Goal: Task Accomplishment & Management: Manage account settings

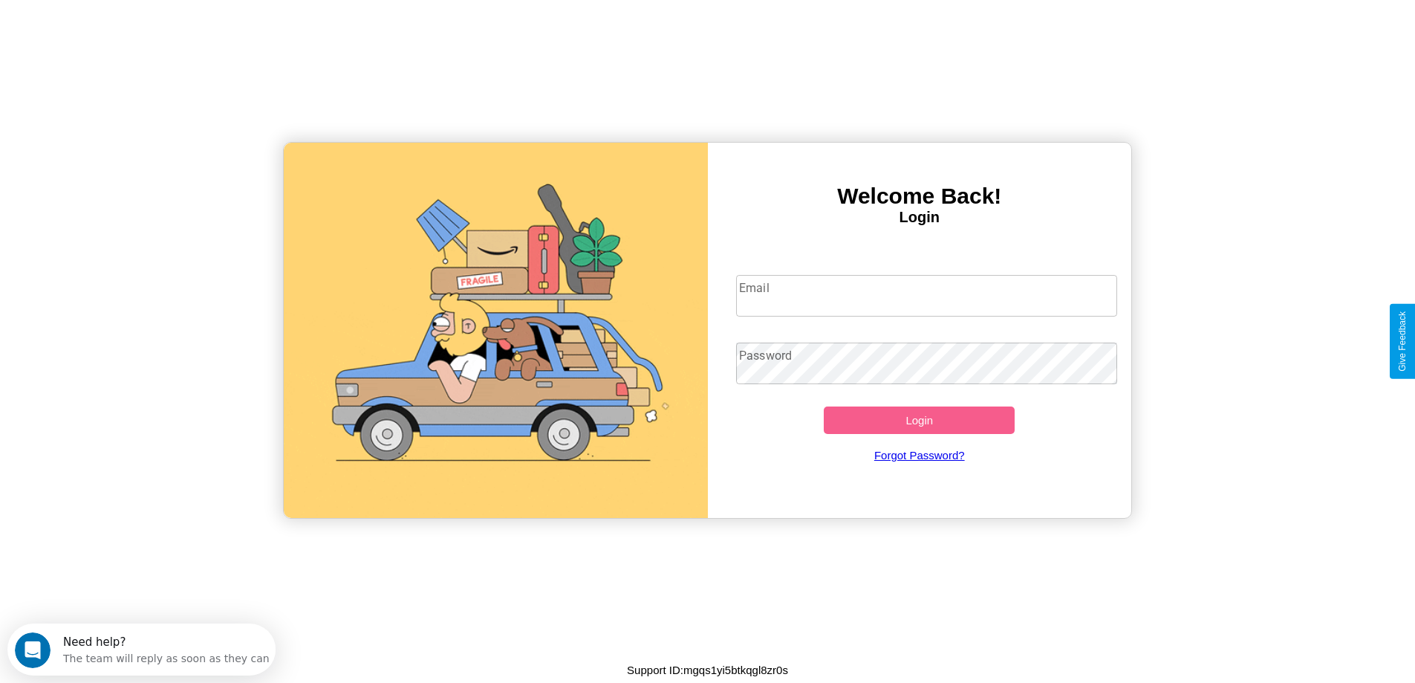
click at [926, 296] on input "Email" at bounding box center [926, 296] width 381 height 42
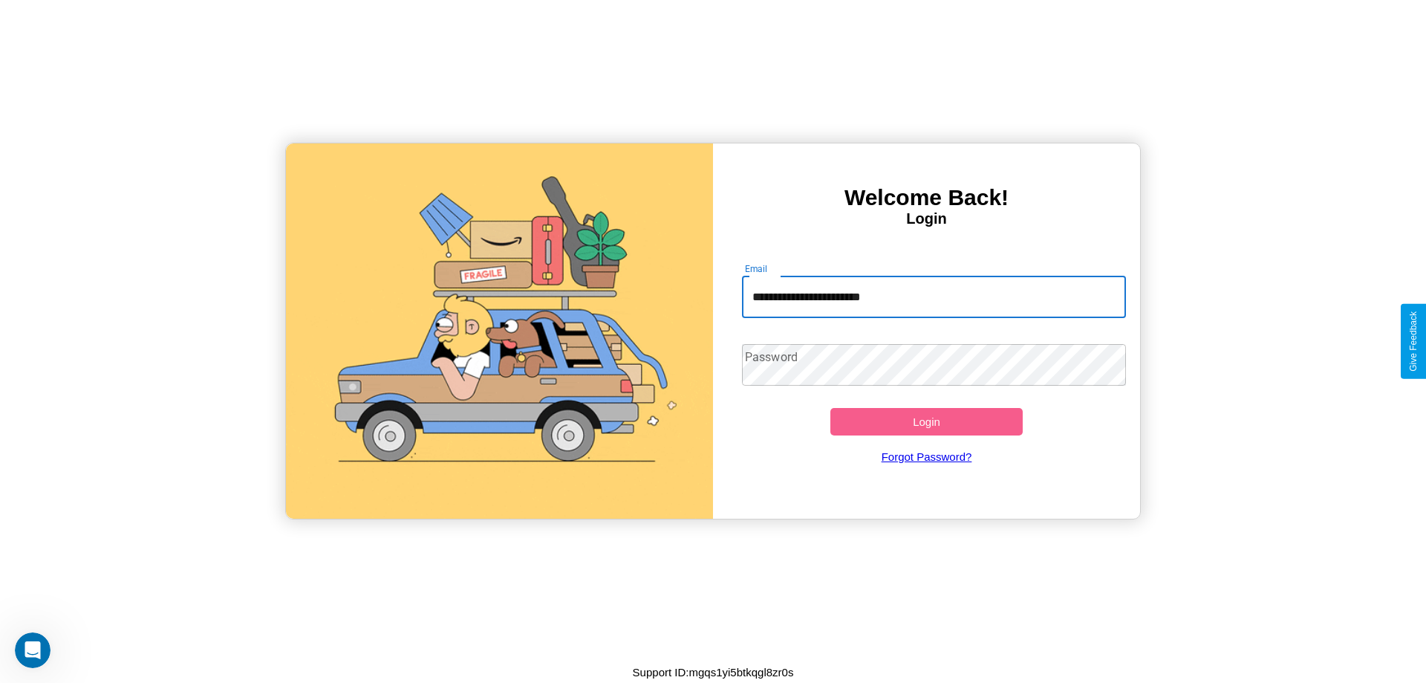
type input "**********"
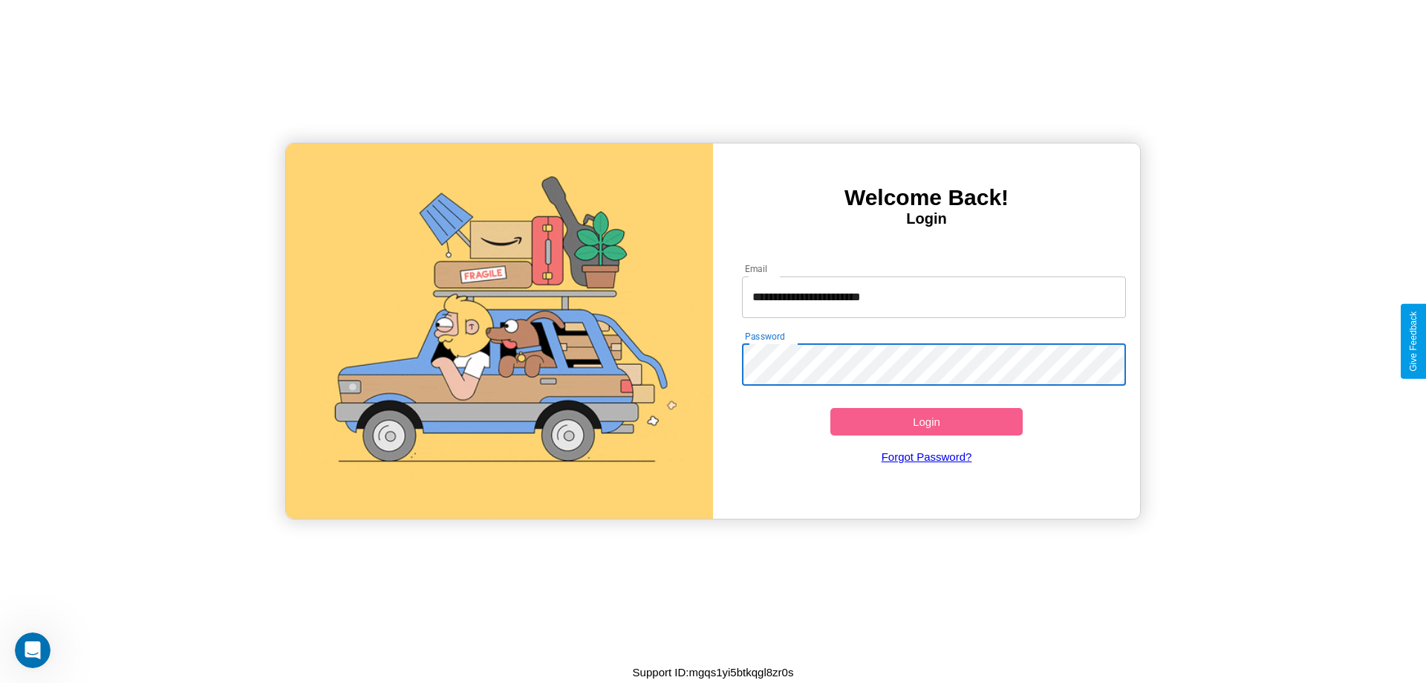
click at [926, 421] on button "Login" at bounding box center [926, 421] width 192 height 27
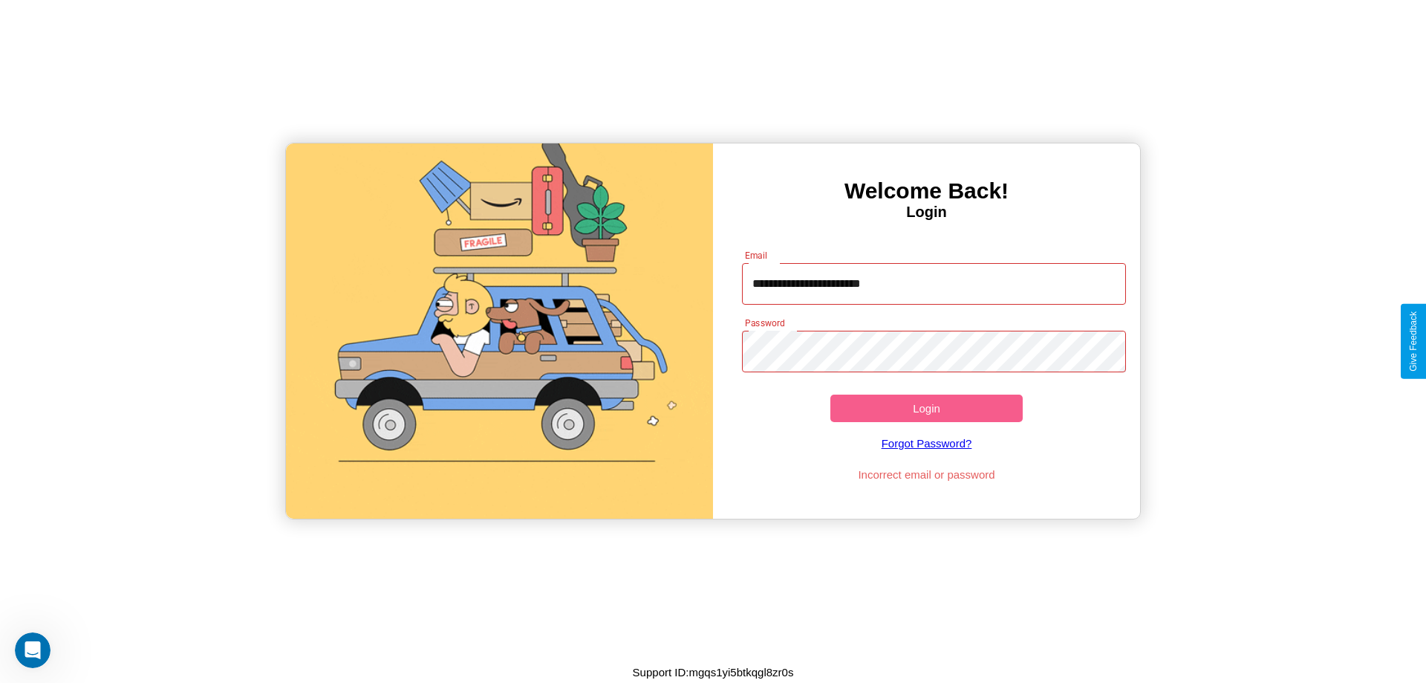
click at [926, 408] on button "Login" at bounding box center [926, 407] width 192 height 27
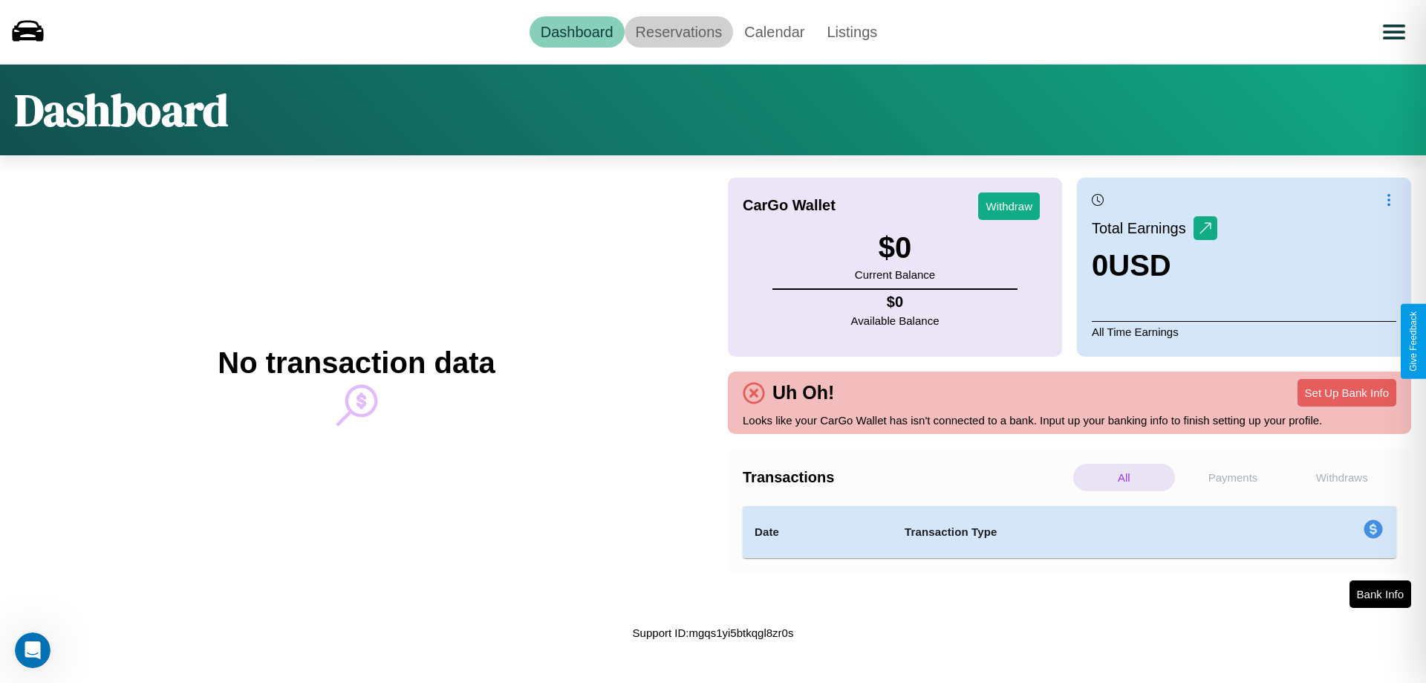
click at [678, 31] on link "Reservations" at bounding box center [679, 31] width 109 height 31
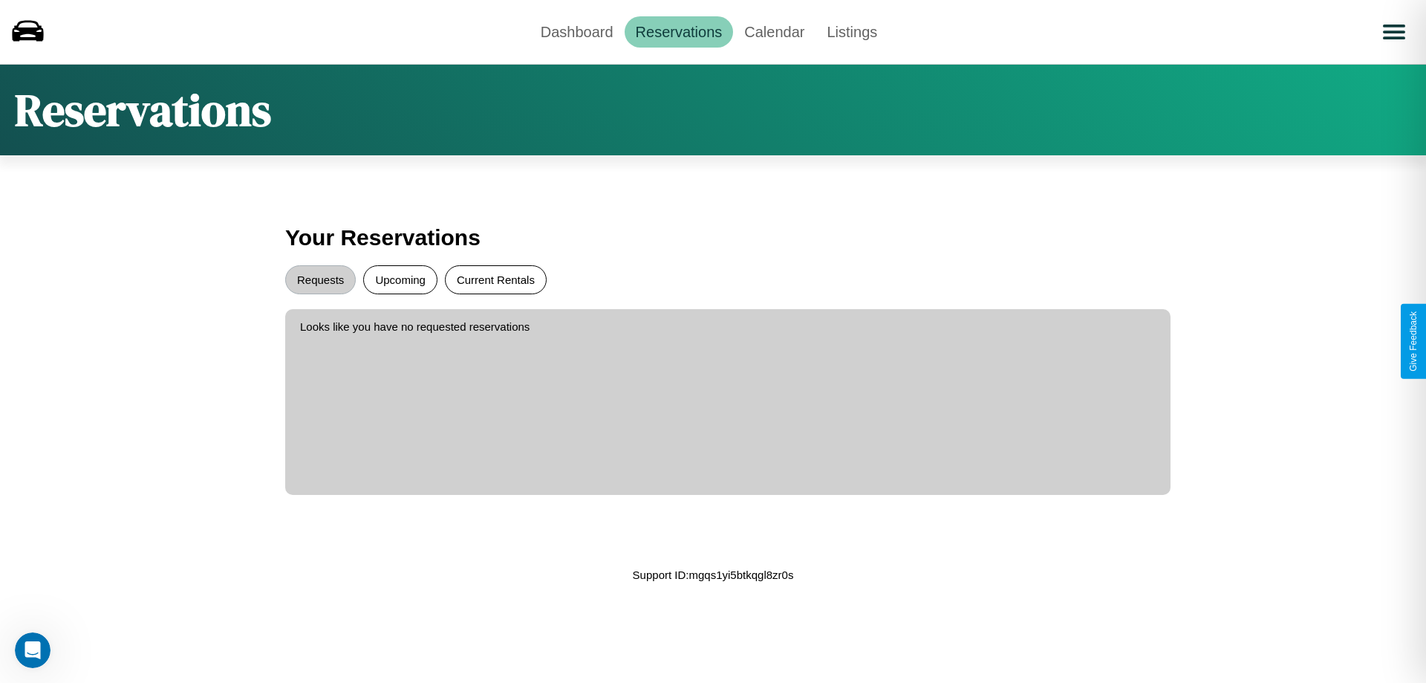
click at [495, 279] on button "Current Rentals" at bounding box center [496, 279] width 102 height 29
click at [320, 279] on button "Requests" at bounding box center [320, 279] width 71 height 29
